Goal: Task Accomplishment & Management: Manage account settings

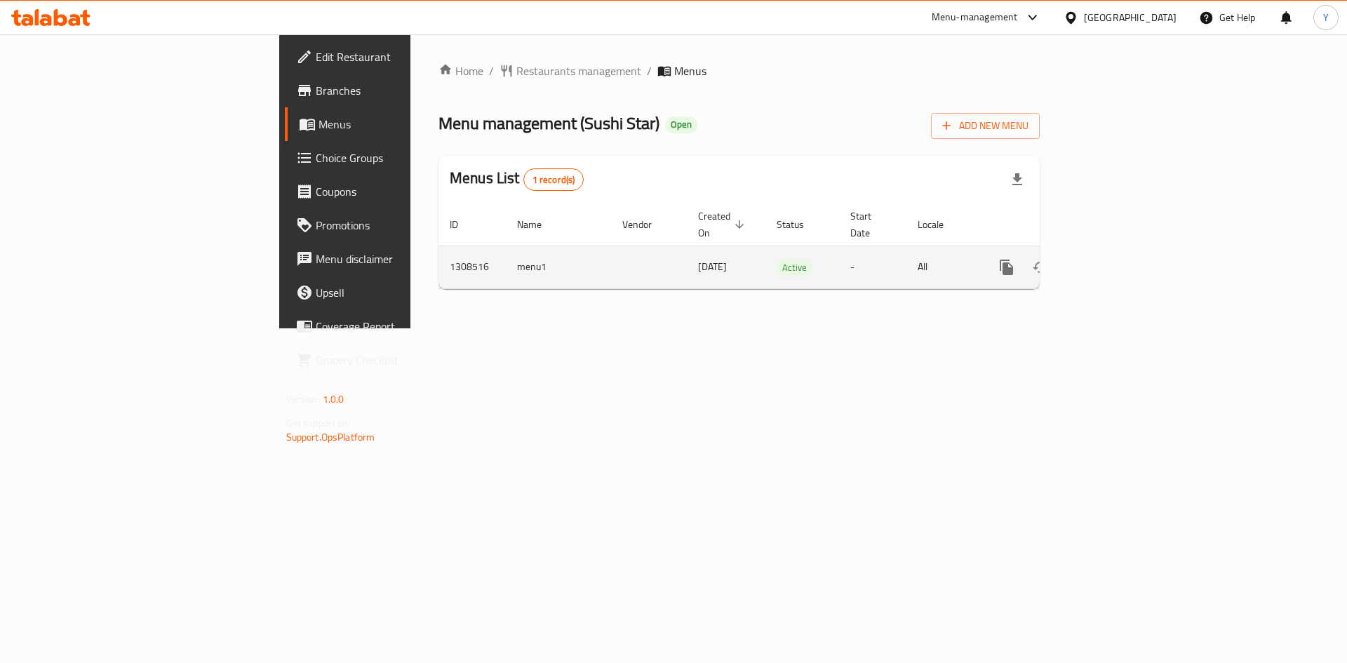
click at [1116, 259] on icon "enhanced table" at bounding box center [1107, 267] width 17 height 17
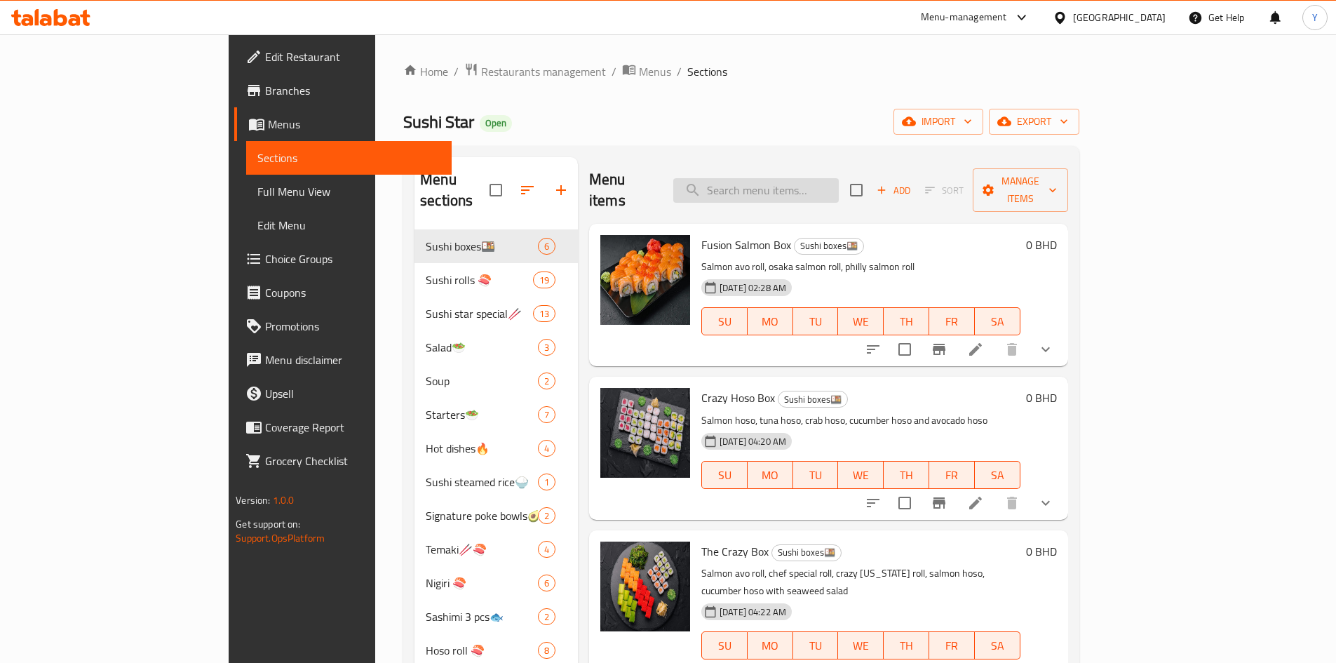
click at [781, 188] on input "search" at bounding box center [756, 190] width 166 height 25
paste input "Grill Salmon Hoso"
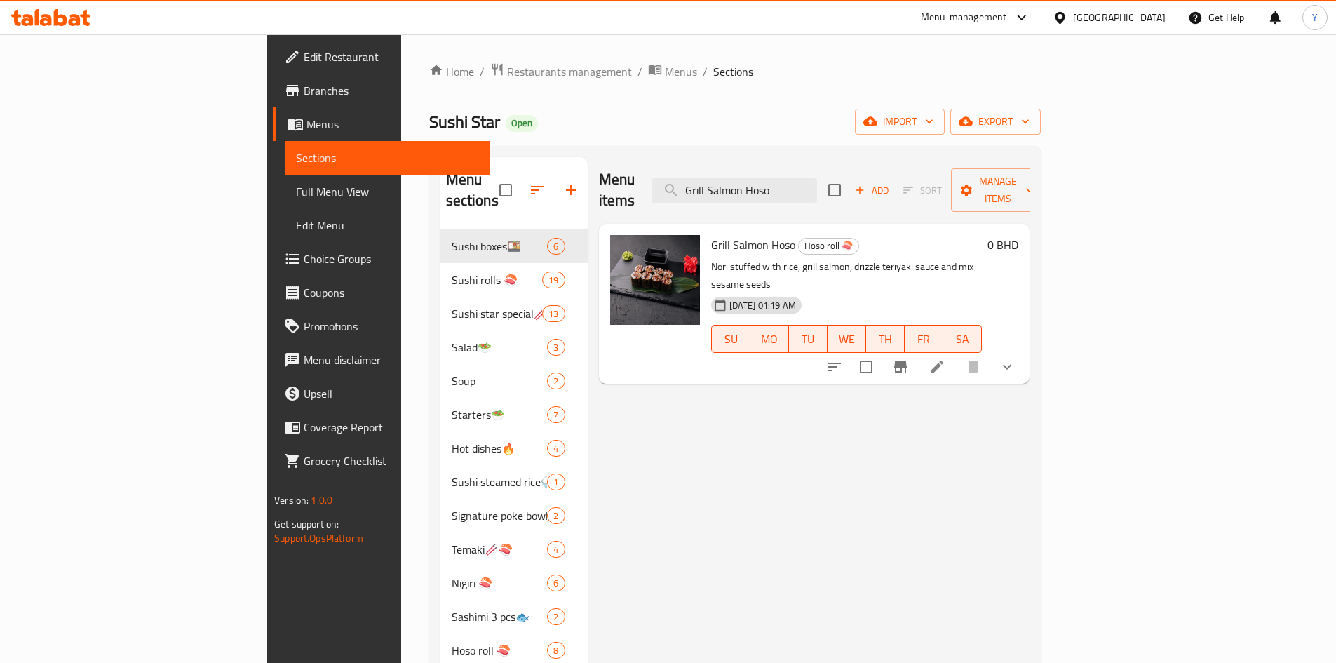
type input "Grill Salmon Hoso"
click at [957, 354] on li at bounding box center [937, 366] width 39 height 25
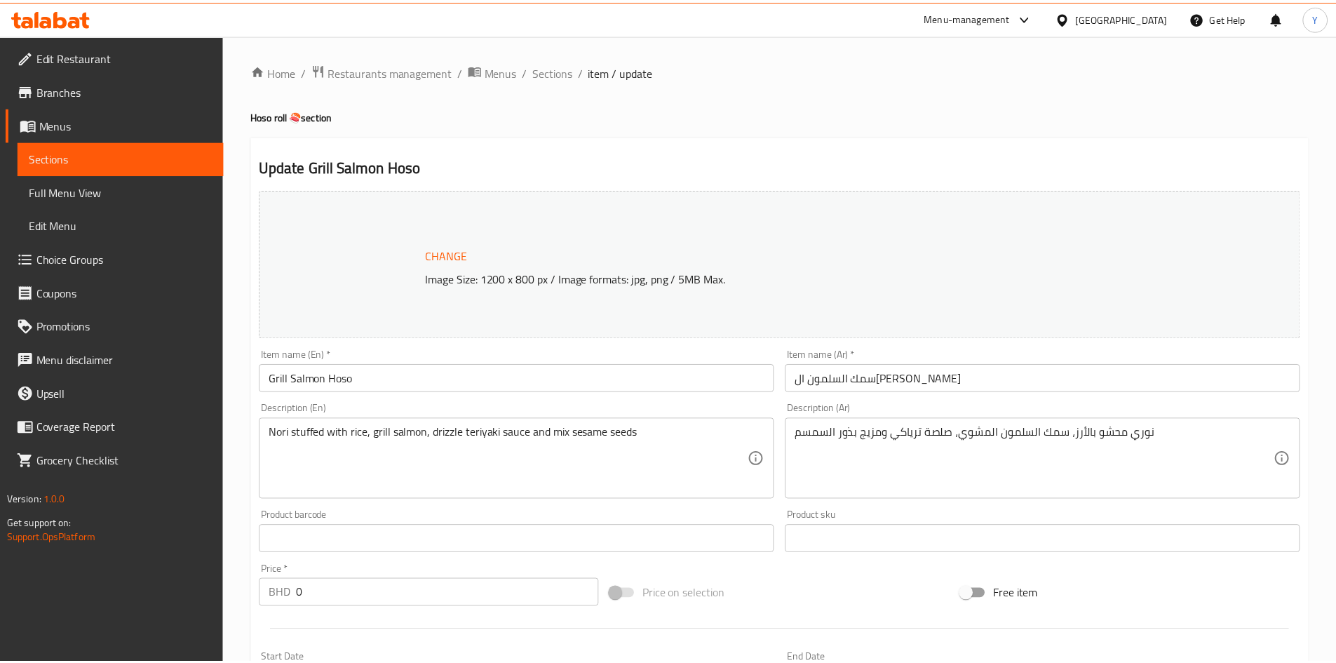
scroll to position [495, 0]
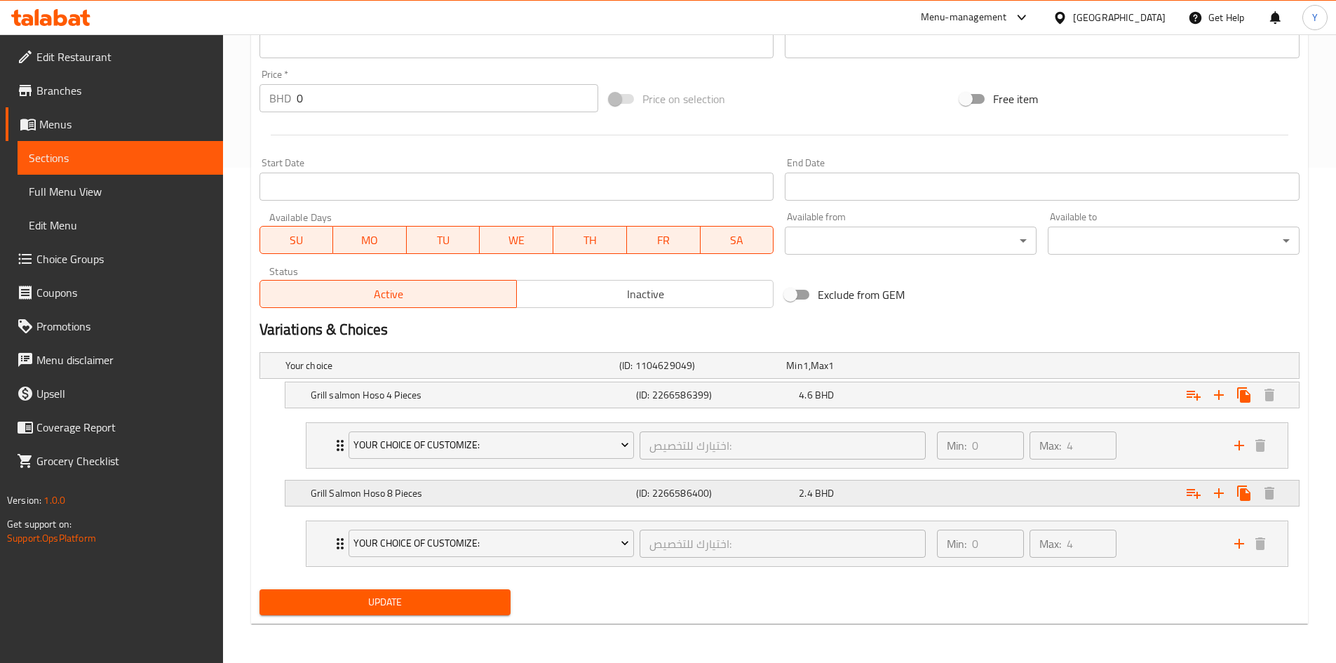
click at [768, 492] on h5 "(ID: 2266586400)" at bounding box center [714, 493] width 157 height 14
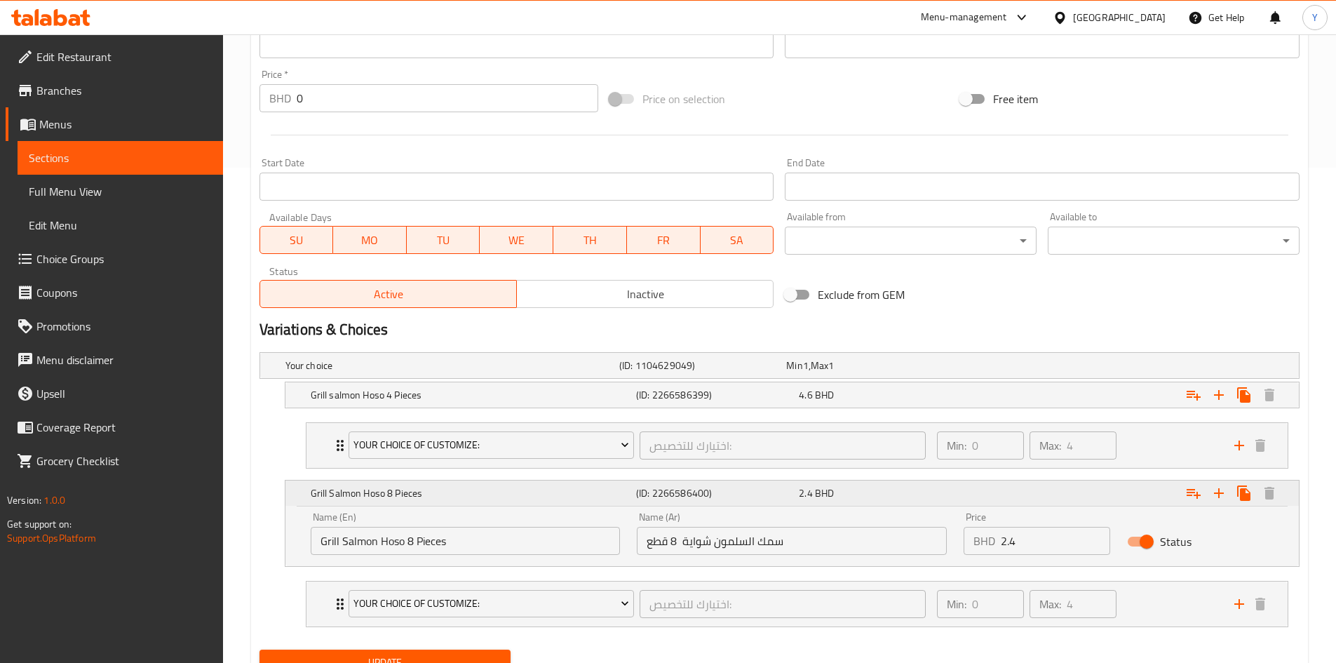
scroll to position [556, 0]
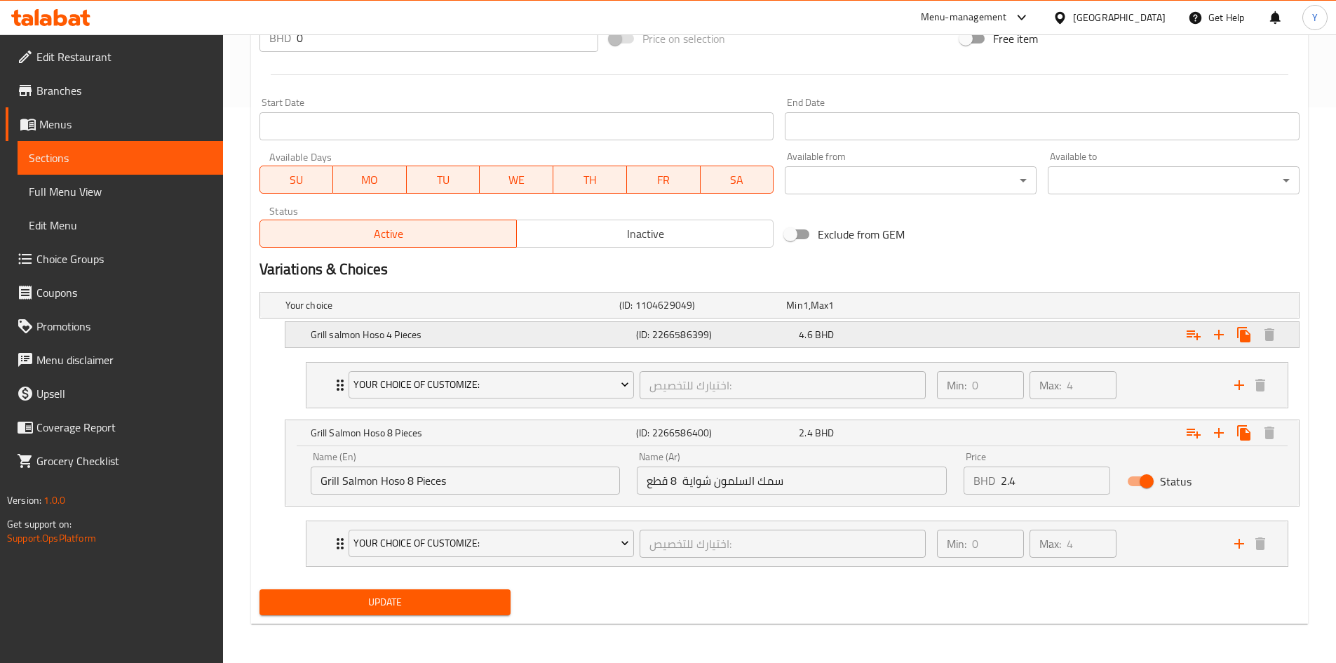
click at [747, 337] on h5 "(ID: 2266586399)" at bounding box center [714, 335] width 157 height 14
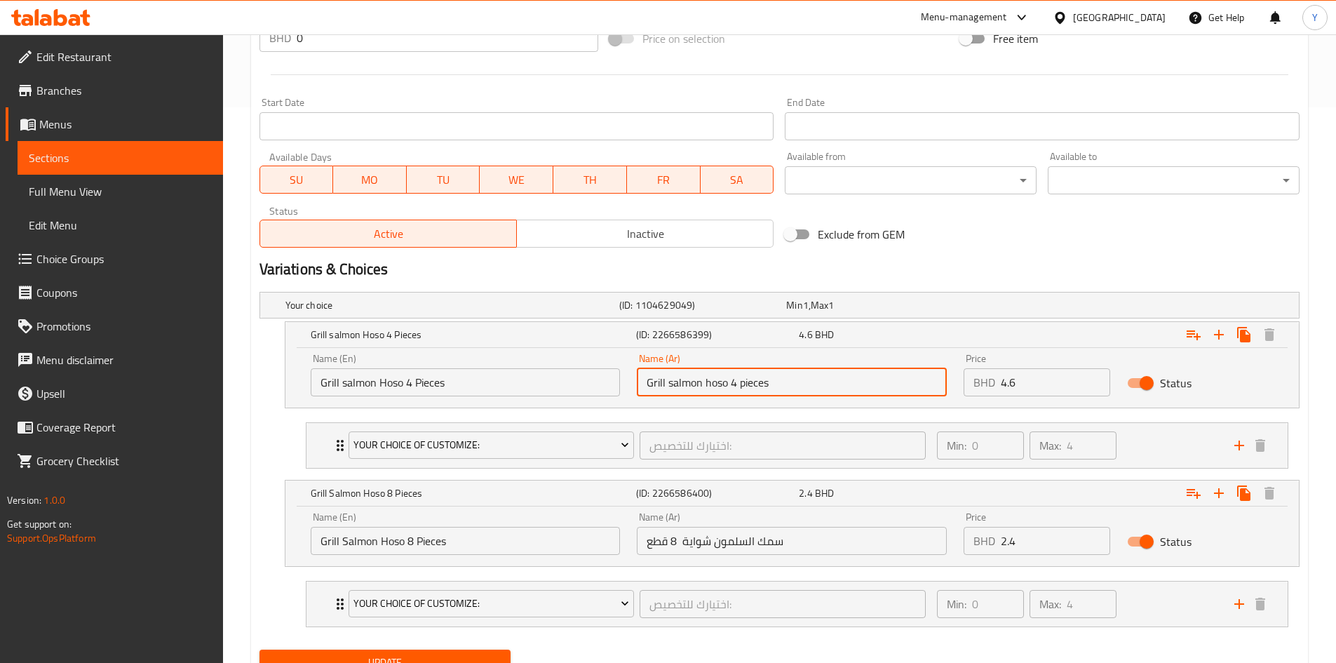
click at [727, 389] on input "Grill salmon hoso 4 pieces" at bounding box center [792, 382] width 310 height 28
paste input "سمك السلمون المشوي هوسو 4 قطع"
click at [789, 387] on input "سمك السلمون المشوي هوسو 4 قطع" at bounding box center [792, 382] width 310 height 28
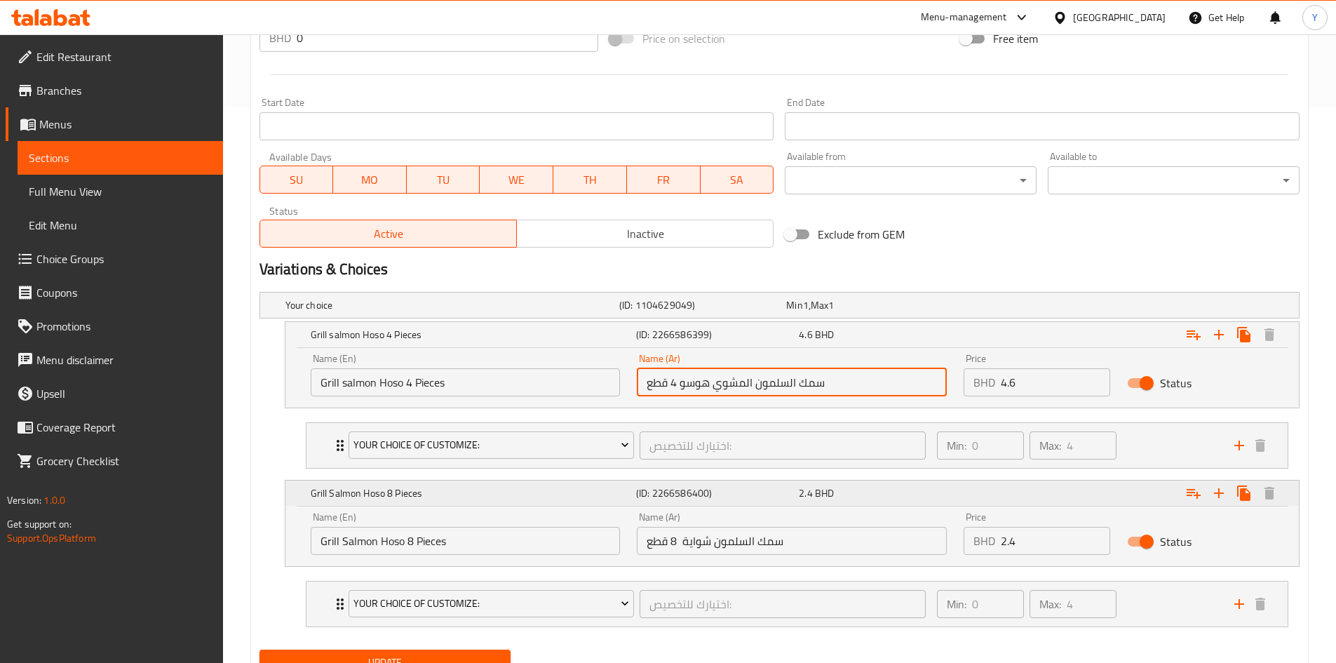
type input "سمك السلمون المشوي هوسو 4 قطع"
click at [474, 497] on h5 "Grill Salmon Hoso 8 Pieces" at bounding box center [471, 493] width 320 height 14
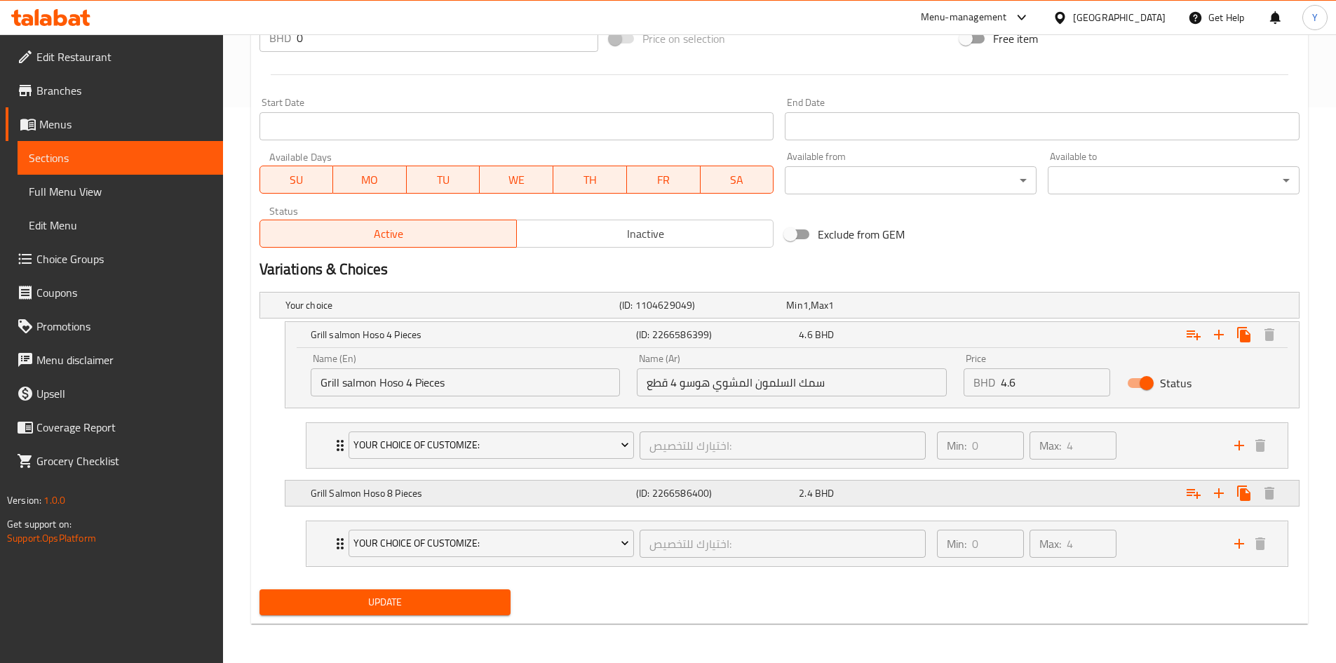
click at [474, 497] on h5 "Grill Salmon Hoso 8 Pieces" at bounding box center [471, 493] width 320 height 14
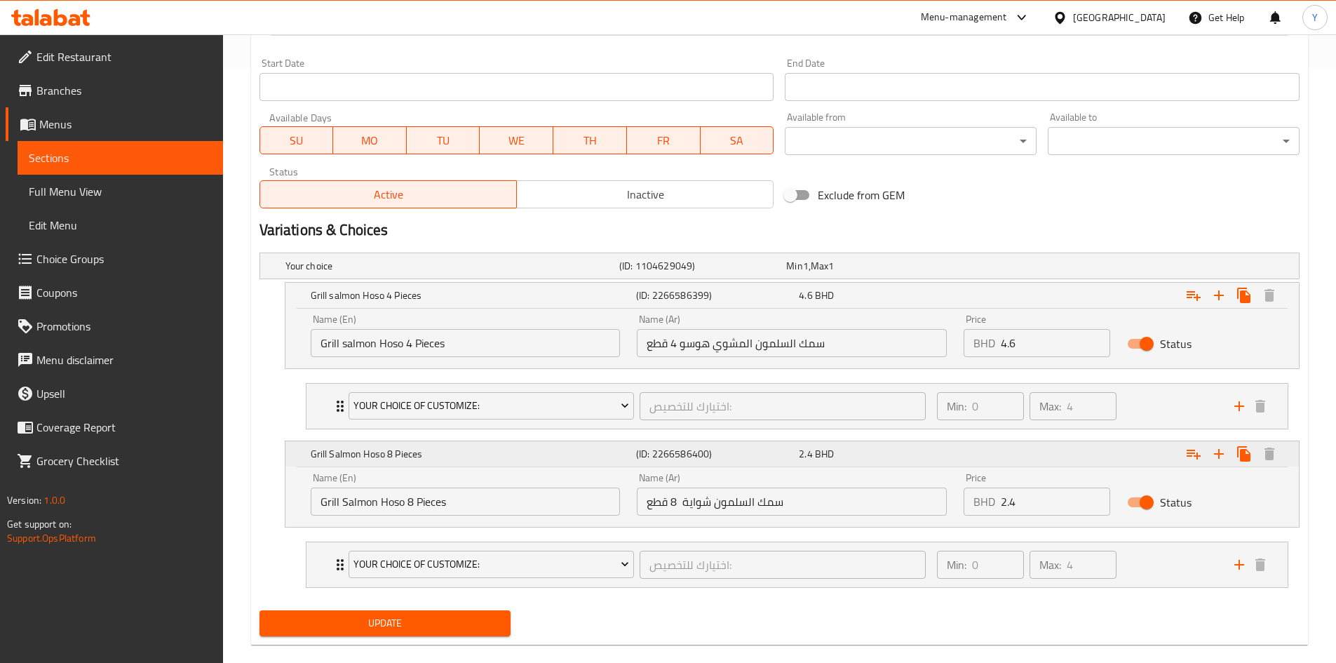
scroll to position [616, 0]
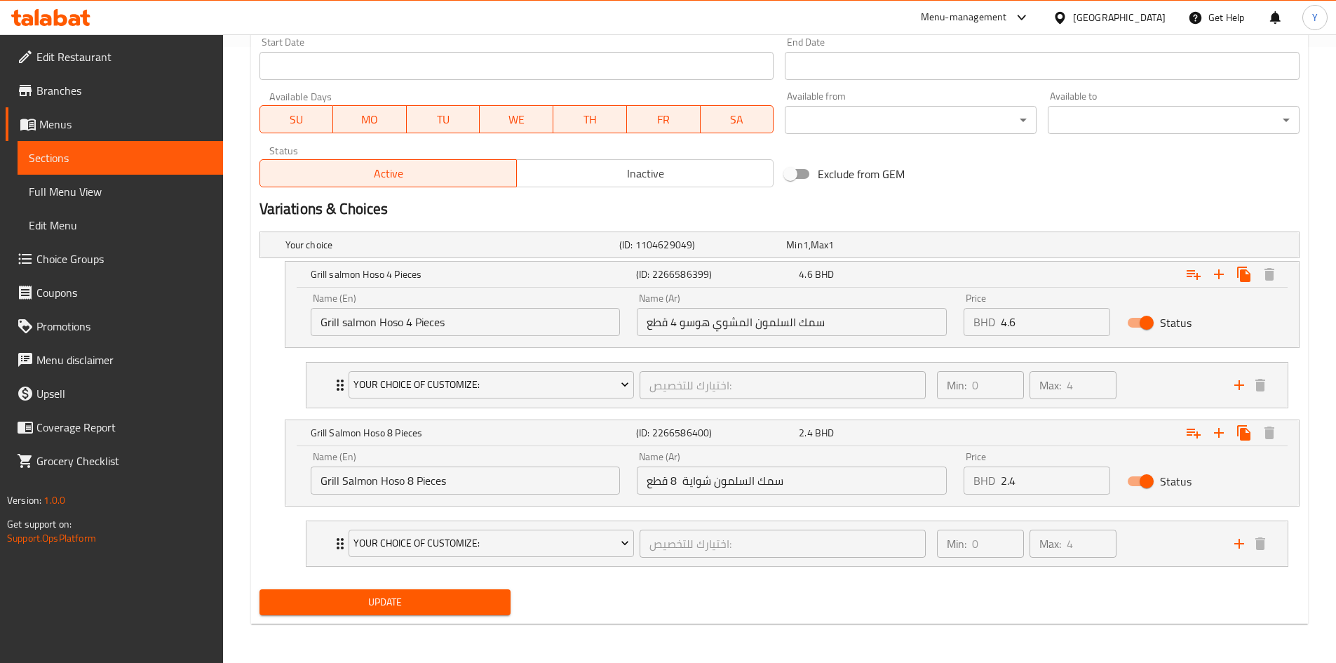
click at [709, 478] on input "سمك السلمون شواية 8 قطع" at bounding box center [792, 481] width 310 height 28
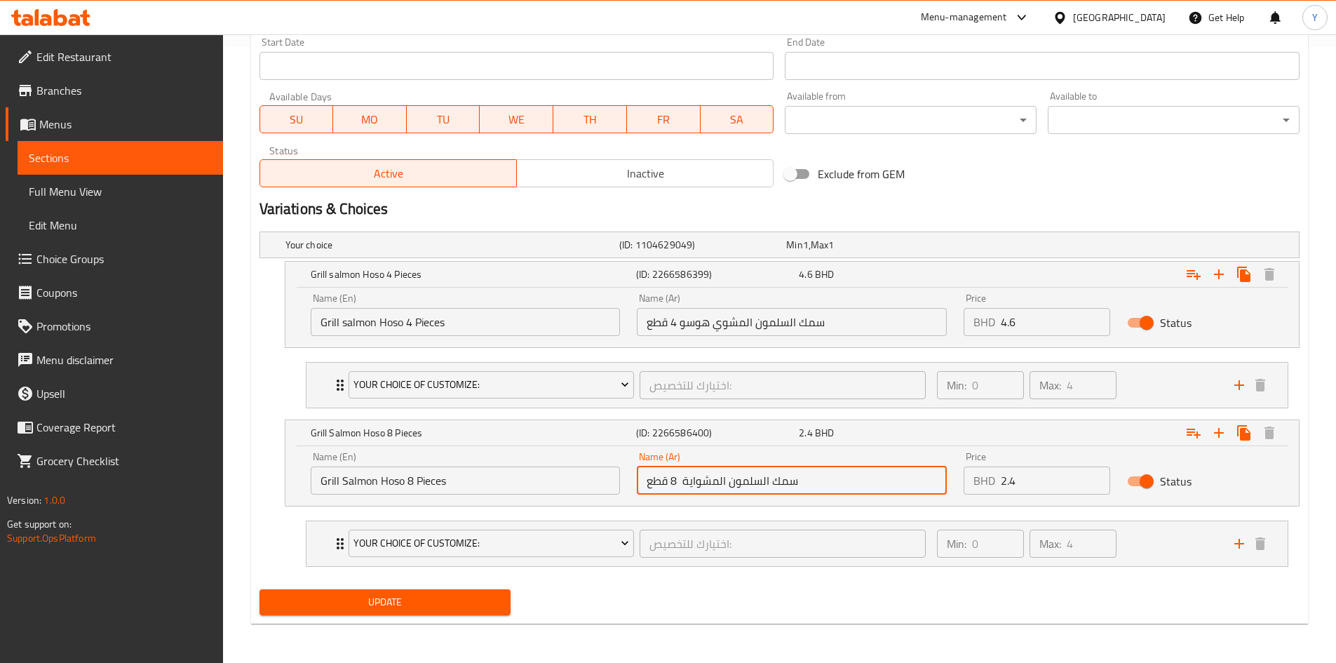
click at [683, 485] on input "سمك السلمون المشواية 8 قطع" at bounding box center [792, 481] width 310 height 28
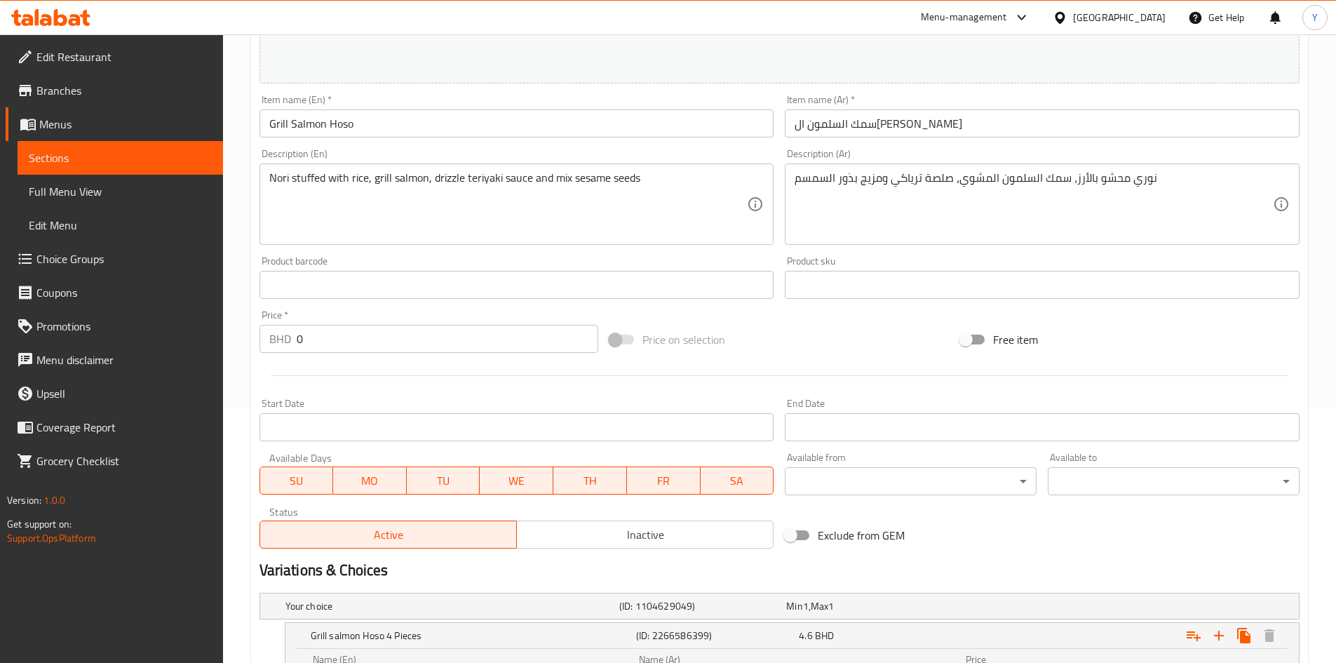
scroll to position [55, 0]
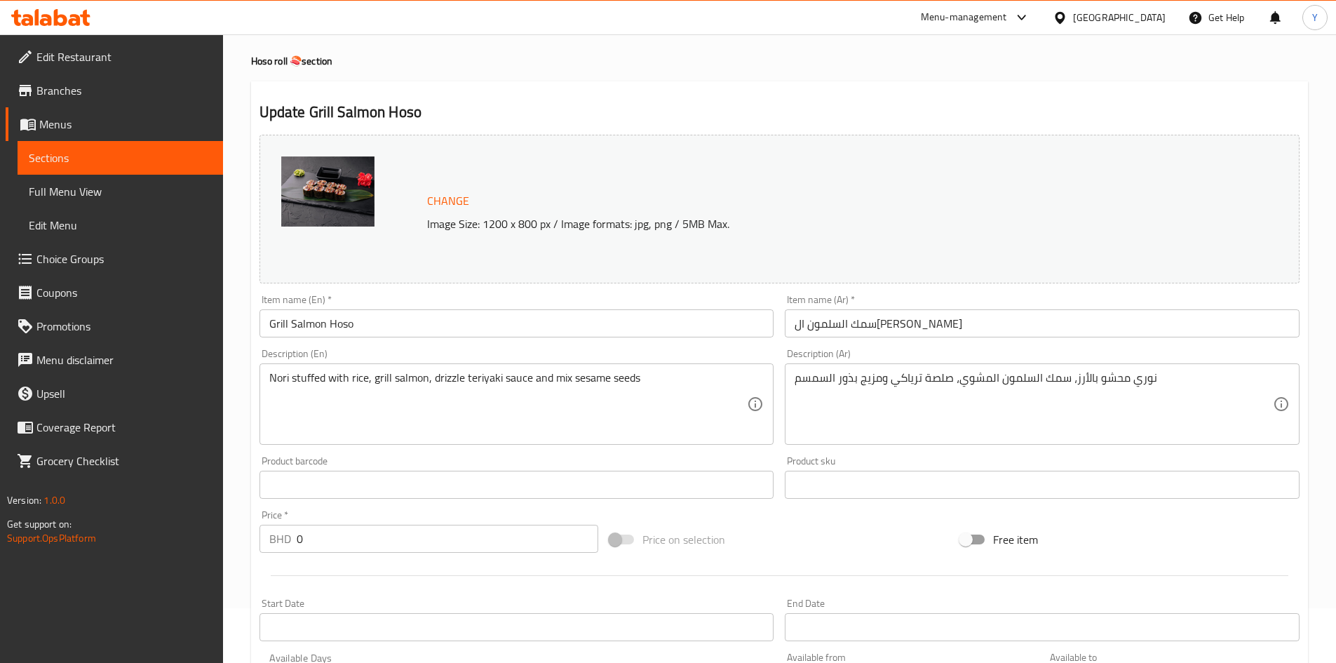
type input "سمك السلمون المشوي 8 قطع"
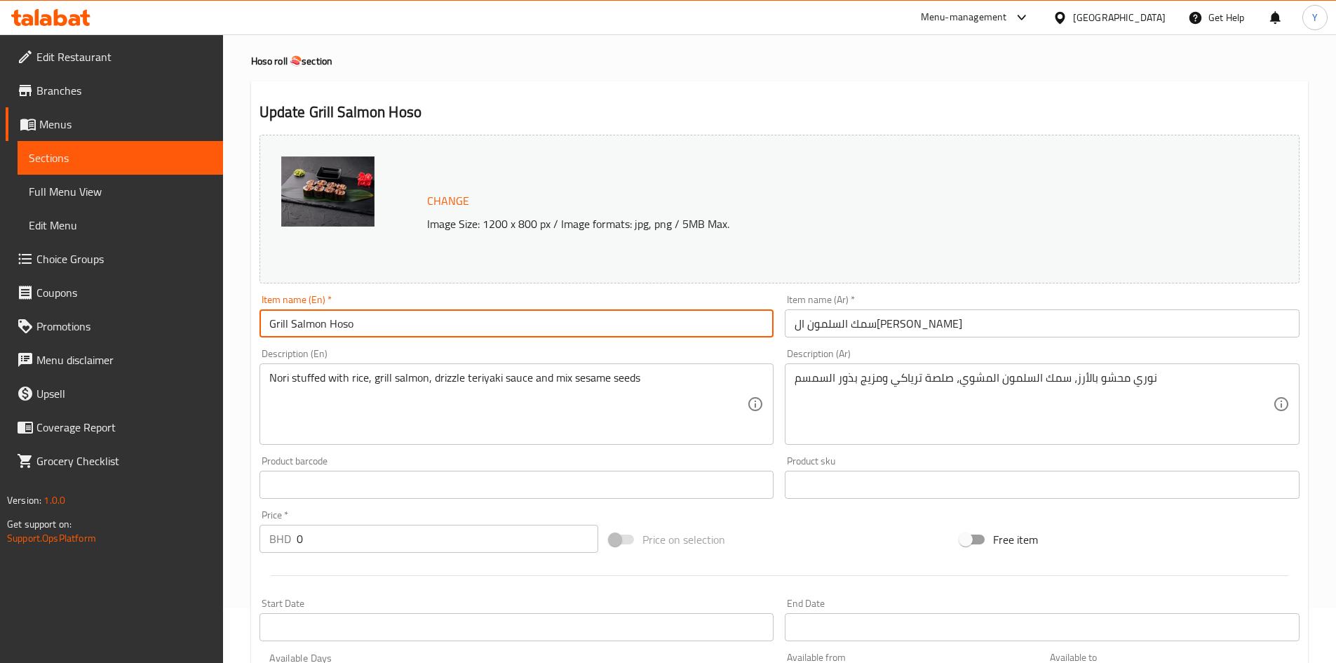
click at [363, 330] on input "Grill Salmon Hoso" at bounding box center [517, 323] width 515 height 28
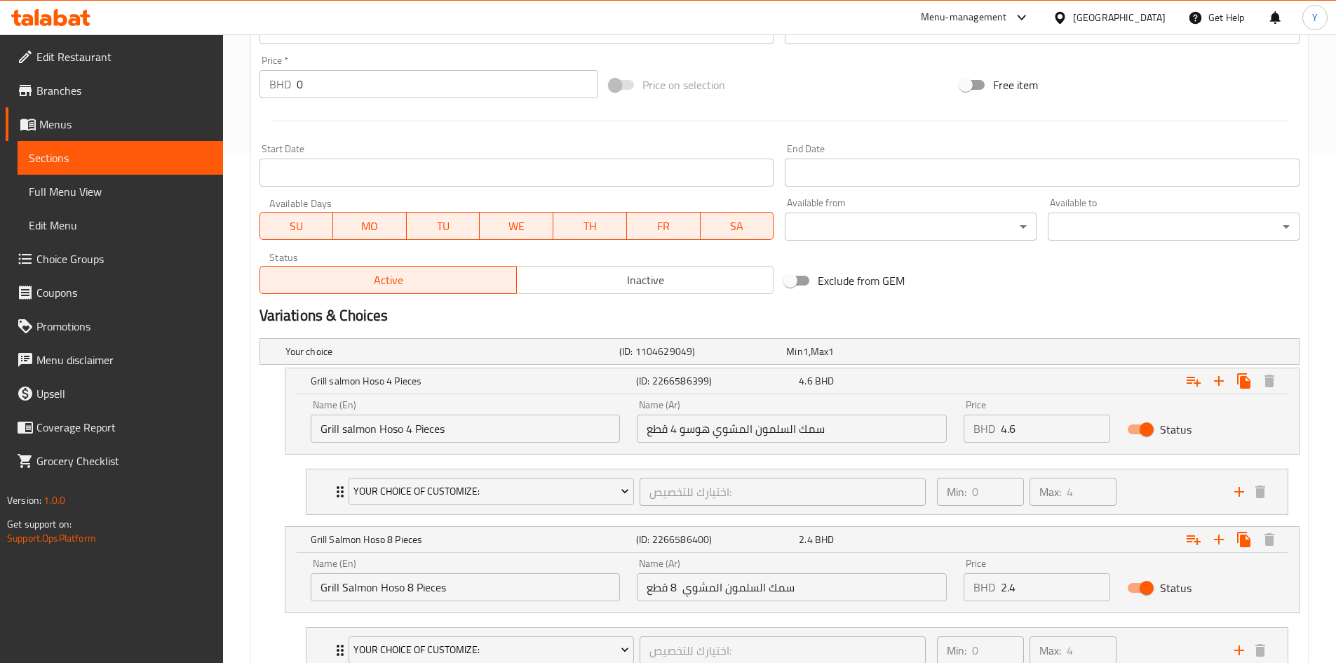
scroll to position [616, 0]
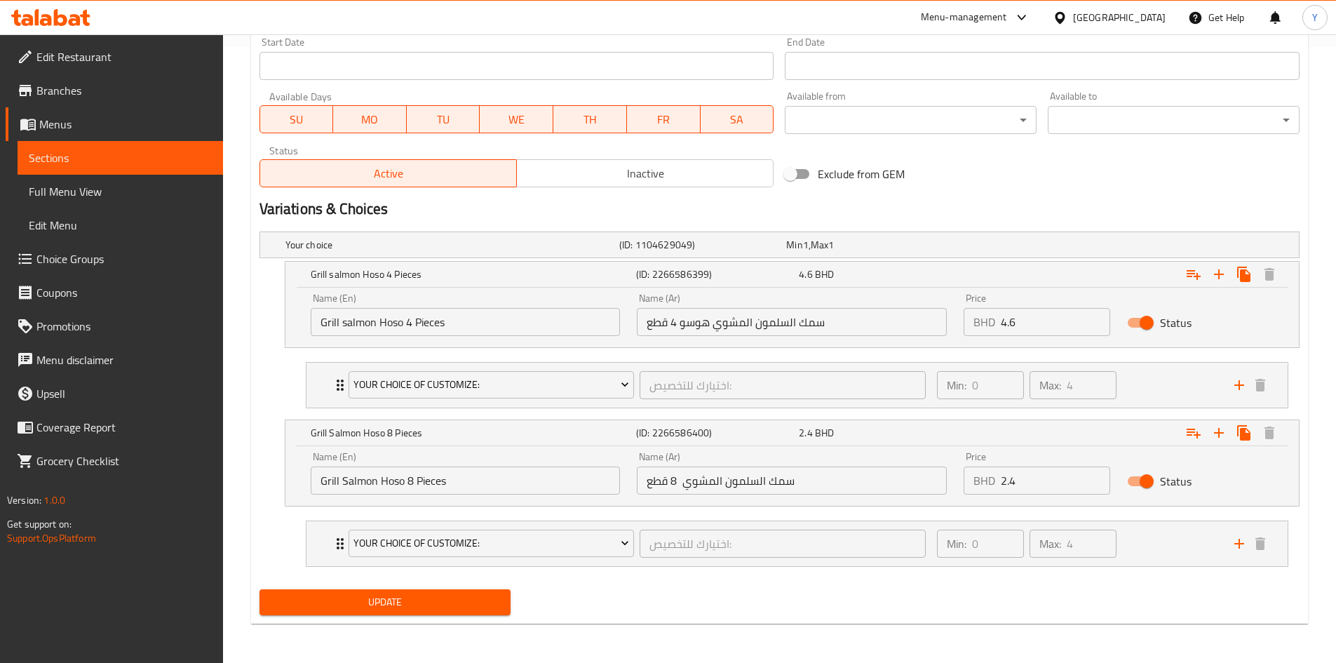
click at [449, 598] on span "Update" at bounding box center [385, 602] width 229 height 18
click at [119, 194] on span "Full Menu View" at bounding box center [120, 191] width 183 height 17
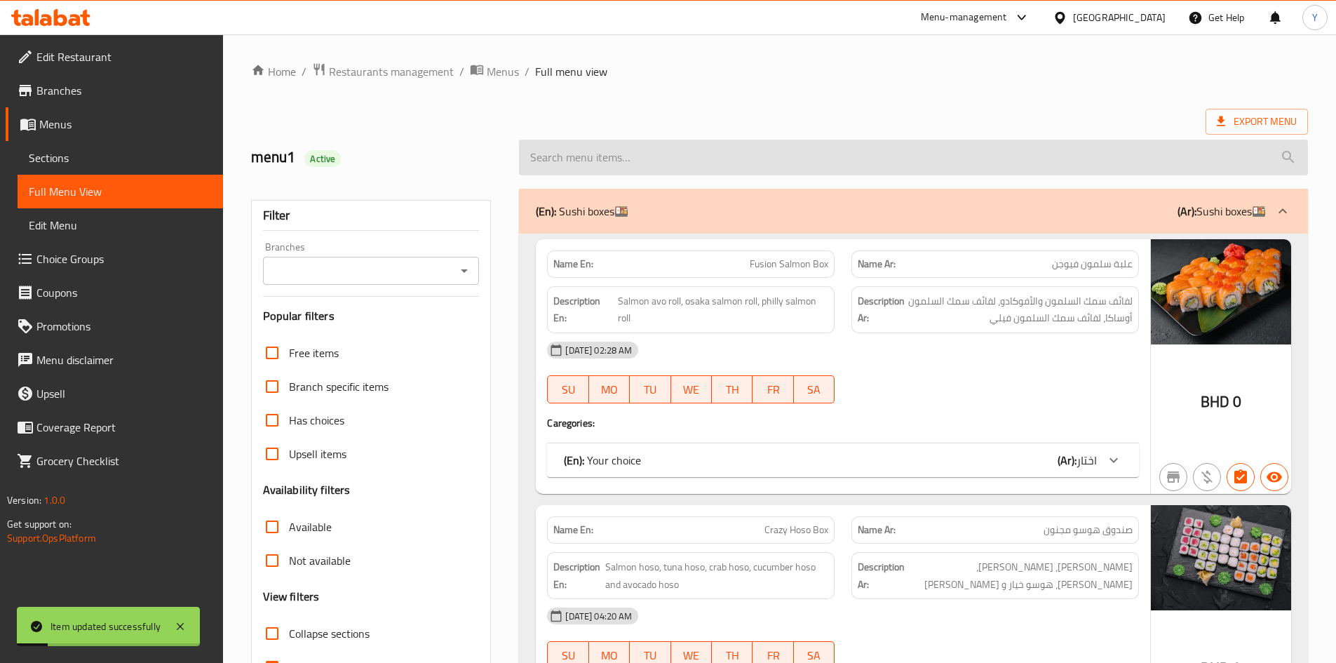
click at [570, 158] on input "search" at bounding box center [913, 158] width 789 height 36
paste input "Grill Salmon Hoso"
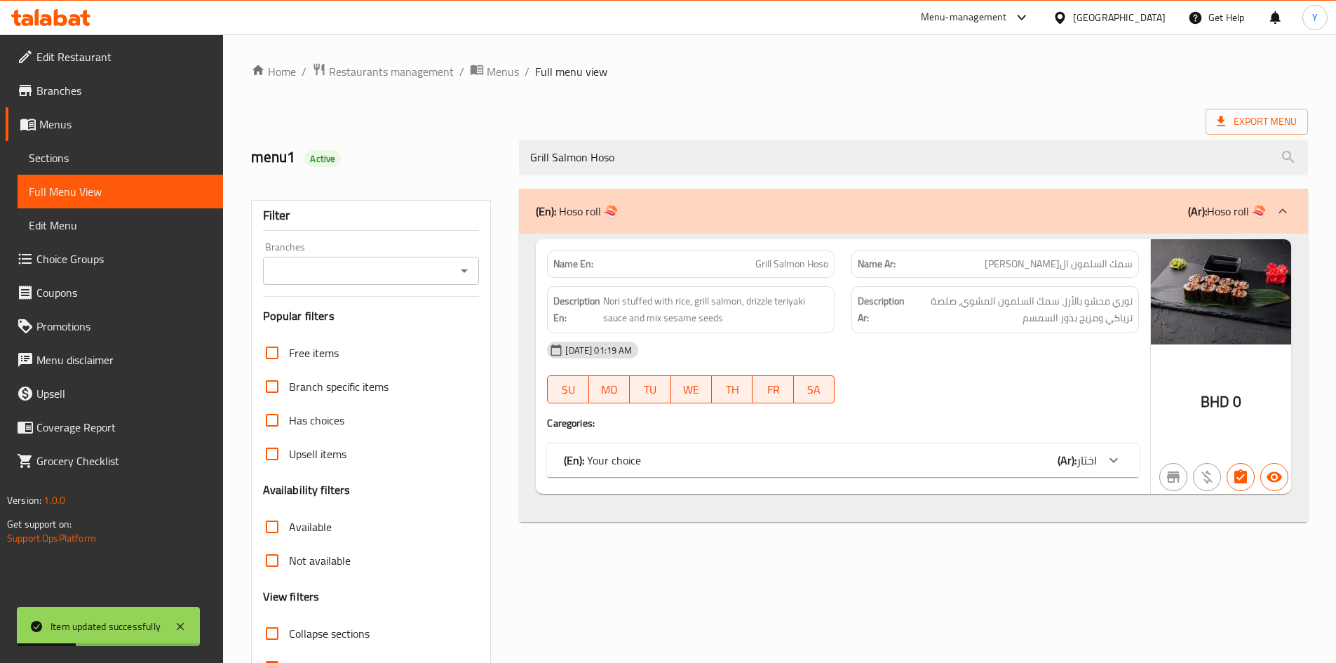
type input "Grill Salmon Hoso"
click at [865, 457] on div "(En): Your choice (Ar): اختار" at bounding box center [830, 460] width 533 height 17
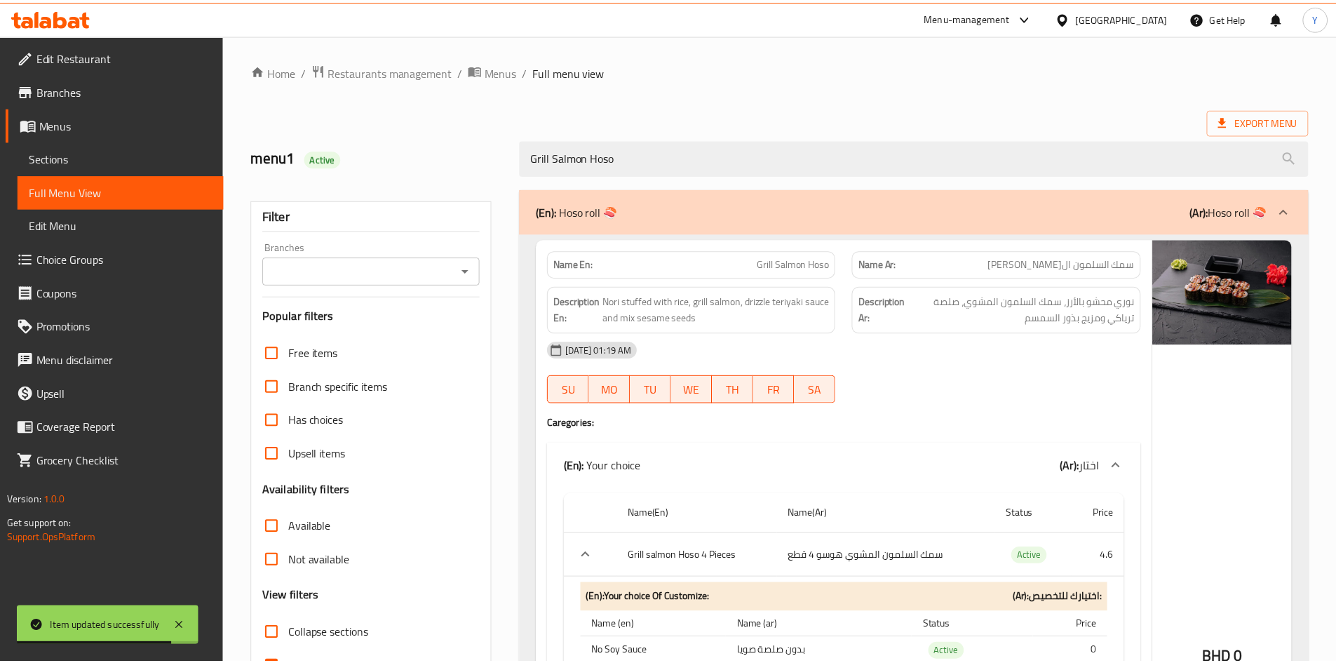
scroll to position [398, 0]
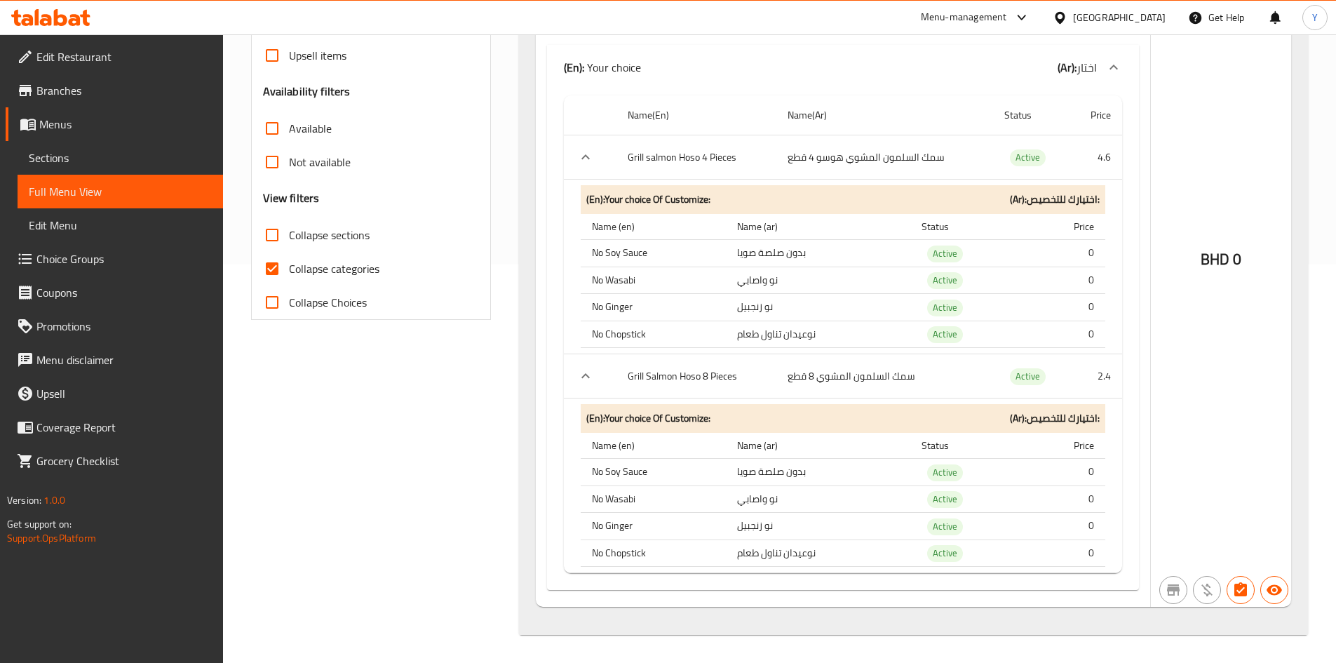
click at [1007, 18] on div "Menu-management" at bounding box center [964, 17] width 86 height 17
click at [1005, 89] on div "Global Quality Control Center" at bounding box center [953, 93] width 123 height 15
